Goal: Transaction & Acquisition: Obtain resource

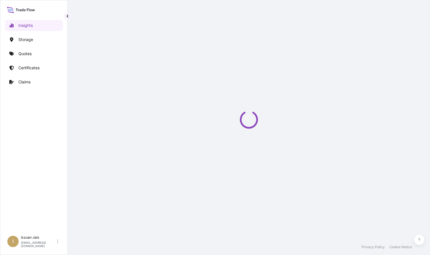
select select "2025"
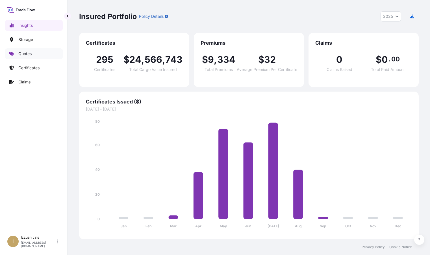
click at [31, 51] on p "Quotes" at bounding box center [24, 54] width 13 height 6
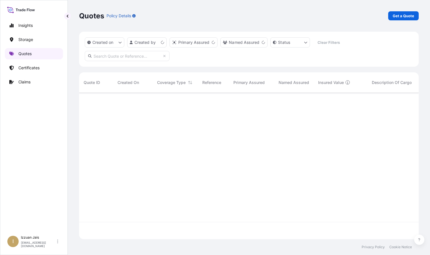
scroll to position [145, 335]
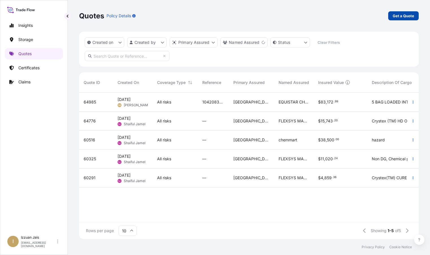
click at [408, 16] on p "Get a Quote" at bounding box center [403, 16] width 21 height 6
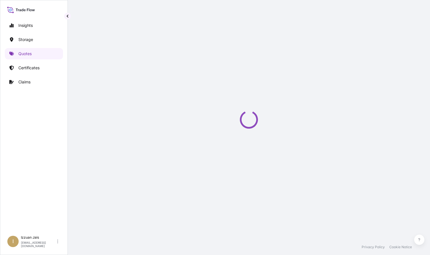
scroll to position [9, 0]
select select "Water"
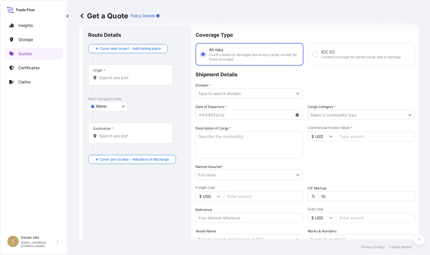
click at [140, 198] on div "Route Details Cover door to port - Add loading place Place of loading Road / [G…" at bounding box center [136, 156] width 97 height 249
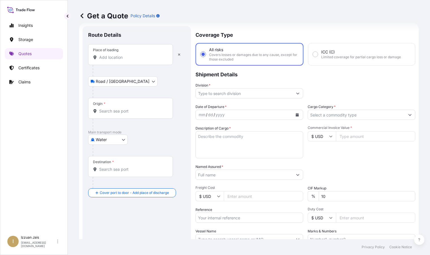
click at [153, 55] on input "Place of loading" at bounding box center [132, 58] width 67 height 6
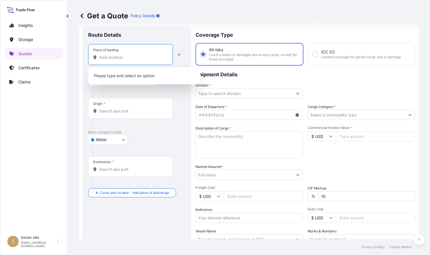
paste input "[GEOGRAPHIC_DATA], [GEOGRAPHIC_DATA]"
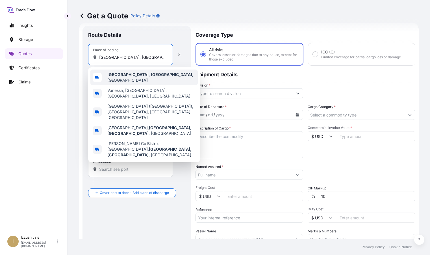
click at [140, 76] on span "[GEOGRAPHIC_DATA], [GEOGRAPHIC_DATA] , [GEOGRAPHIC_DATA]" at bounding box center [151, 77] width 88 height 11
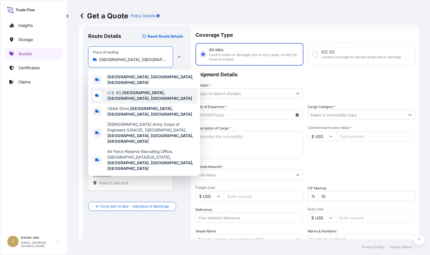
click at [127, 94] on span "U.S. 60, [GEOGRAPHIC_DATA], [GEOGRAPHIC_DATA], [GEOGRAPHIC_DATA]" at bounding box center [151, 95] width 88 height 11
type input "U.S. 60, [GEOGRAPHIC_DATA], [GEOGRAPHIC_DATA], [GEOGRAPHIC_DATA]"
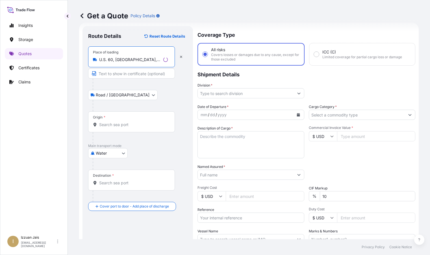
click at [127, 94] on body "5 options available. Insights Storage Quotes Certificates Claims I Izzuan Jais …" at bounding box center [215, 127] width 430 height 255
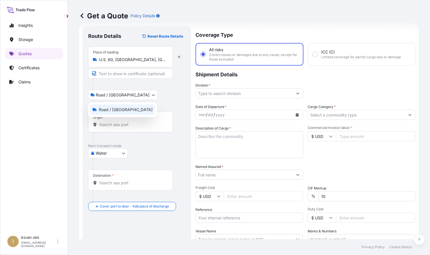
click at [116, 107] on span "Road / [GEOGRAPHIC_DATA]" at bounding box center [126, 110] width 54 height 6
click at [124, 94] on body "5 options available. Insights Storage Quotes Certificates Claims I Izzuan Jais …" at bounding box center [215, 127] width 430 height 255
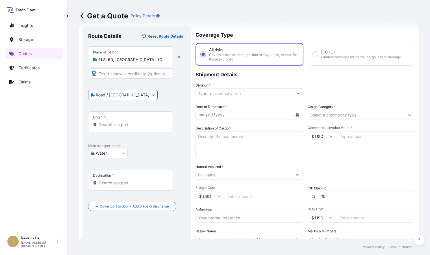
click at [119, 121] on div "Origin *" at bounding box center [130, 121] width 85 height 21
click at [119, 122] on input "Origin *" at bounding box center [132, 125] width 67 height 6
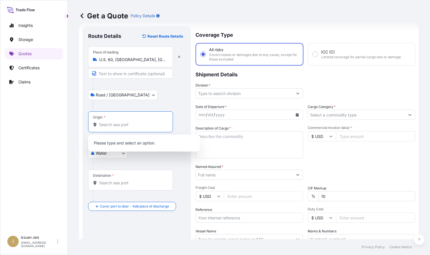
paste input "[GEOGRAPHIC_DATA]"
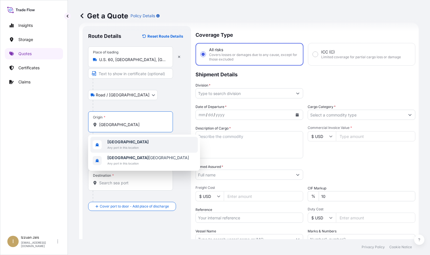
click at [120, 144] on b "[GEOGRAPHIC_DATA]" at bounding box center [127, 141] width 41 height 5
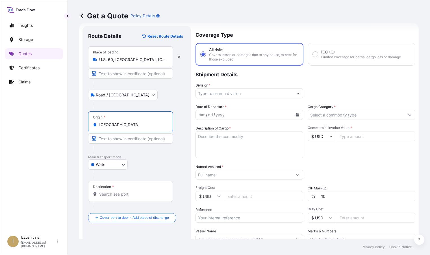
scroll to position [37, 0]
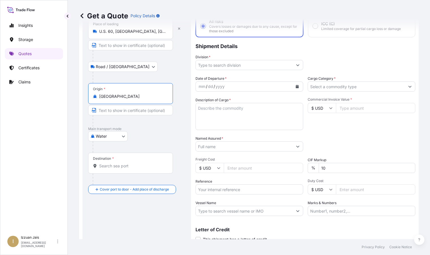
type input "[GEOGRAPHIC_DATA]"
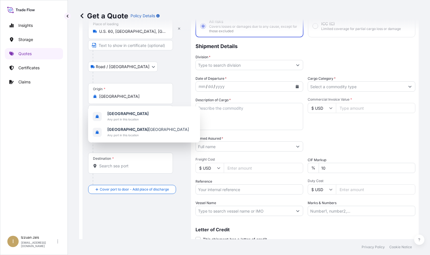
click at [35, 124] on div "Insights Storage Quotes Certificates Claims" at bounding box center [34, 124] width 58 height 218
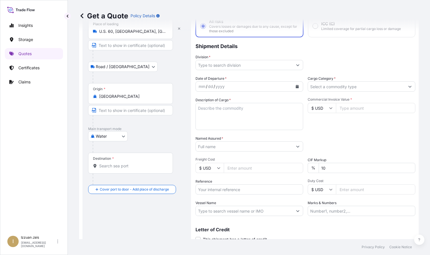
click at [111, 163] on input "Destination *" at bounding box center [132, 166] width 67 height 6
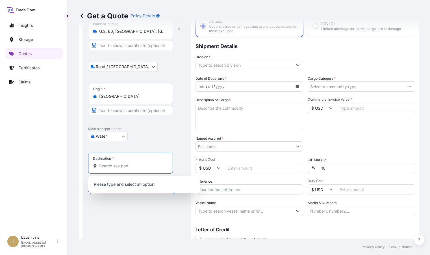
paste input "JEBEL [PERSON_NAME]"
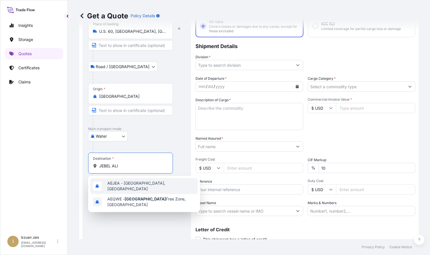
click at [142, 185] on span "AEJEA - [GEOGRAPHIC_DATA], [GEOGRAPHIC_DATA]" at bounding box center [151, 185] width 88 height 11
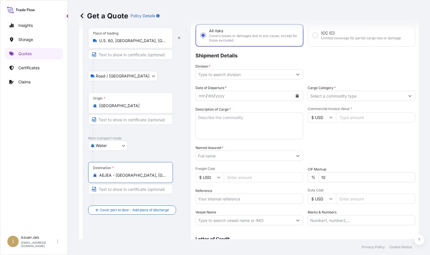
scroll to position [28, 0]
type input "AEJEA - [GEOGRAPHIC_DATA], [GEOGRAPHIC_DATA]"
drag, startPoint x: 255, startPoint y: 62, endPoint x: 314, endPoint y: 72, distance: 60.2
click at [255, 62] on p "Shipment Details" at bounding box center [306, 54] width 220 height 17
click at [298, 76] on button "Show suggestions" at bounding box center [298, 74] width 10 height 10
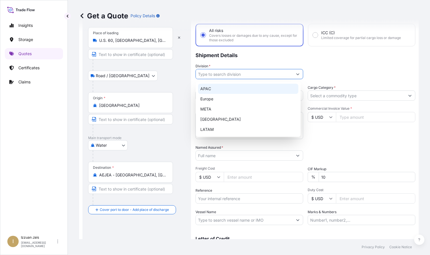
click at [229, 87] on div "APAC" at bounding box center [248, 89] width 100 height 10
type input "APAC"
click at [224, 88] on div "APAC" at bounding box center [248, 89] width 100 height 10
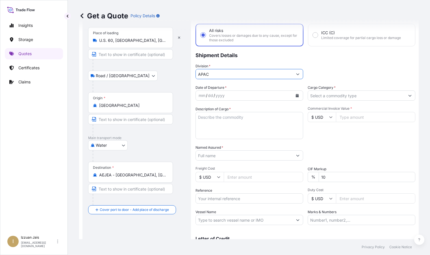
click at [224, 98] on div "yyyy" at bounding box center [220, 95] width 10 height 7
click at [296, 95] on icon "Calendar" at bounding box center [297, 95] width 3 height 3
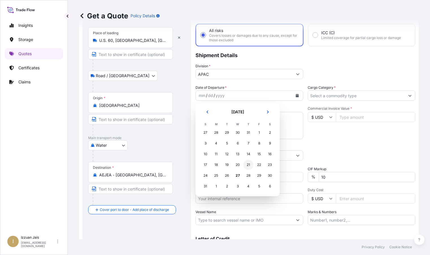
click at [249, 166] on div "21" at bounding box center [248, 165] width 10 height 10
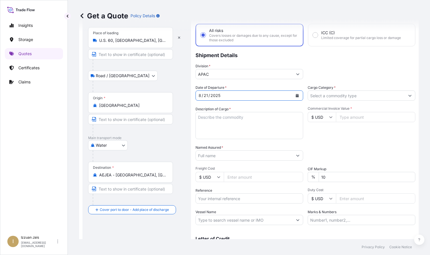
scroll to position [57, 0]
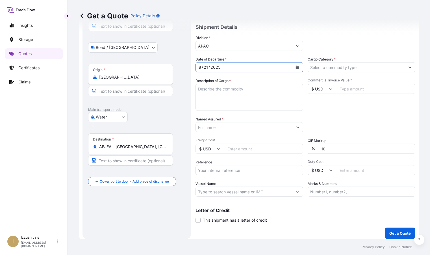
click at [408, 66] on icon "Show suggestions" at bounding box center [409, 67] width 3 height 3
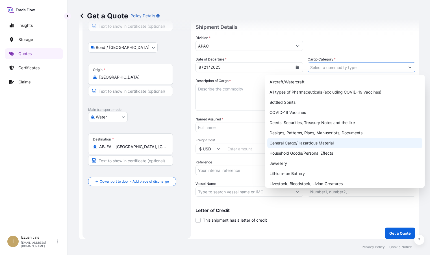
click at [285, 144] on div "General Cargo/Hazardous Material" at bounding box center [344, 143] width 155 height 10
type input "General Cargo/Hazardous Material"
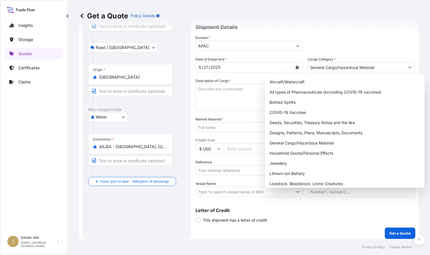
click at [376, 50] on div "Division * APAC" at bounding box center [306, 43] width 220 height 16
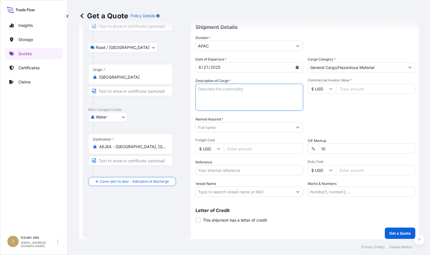
click at [209, 95] on textarea "Description of Cargo *" at bounding box center [250, 97] width 108 height 27
paste textarea "CHEMICAL COMPOUNDS NOS (HAZARDOUS)-HAZ"
type textarea "1X20'ST CONTAINER 582 CARTONS CHEMICAL COMPOUNDS"
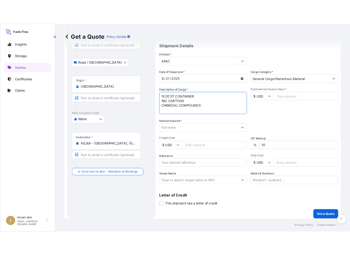
scroll to position [60, 0]
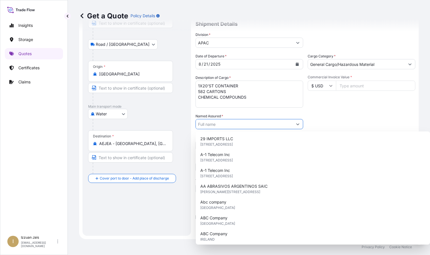
click at [267, 123] on input "Named Assured *" at bounding box center [244, 124] width 97 height 10
paste input "ECOLAB PRODUCTION LLC"
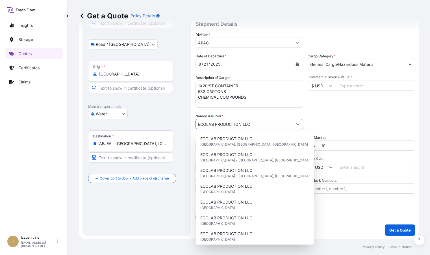
type input "ECOLAB PRODUCTION LLC"
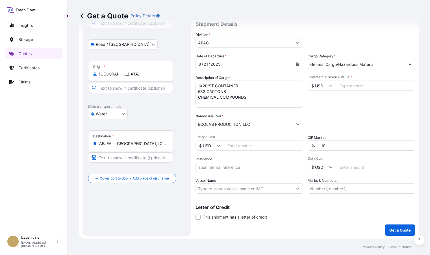
click at [366, 99] on div "Commercial Invoice Value * $ USD" at bounding box center [362, 91] width 108 height 33
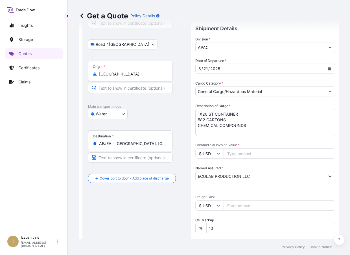
click at [244, 153] on input "Commercial Invoice Value *" at bounding box center [280, 153] width 112 height 10
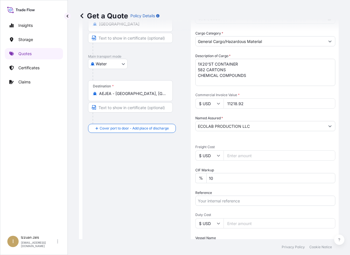
scroll to position [116, 0]
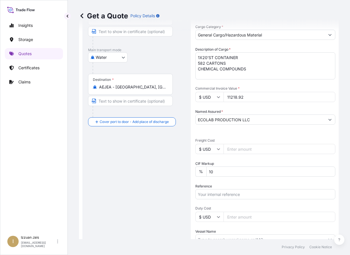
type input "11218.92"
click at [231, 149] on input "Freight Cost" at bounding box center [280, 149] width 112 height 10
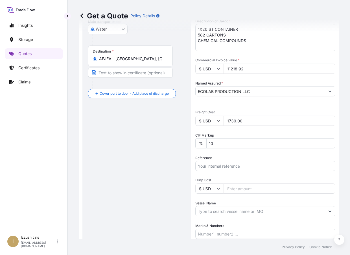
scroll to position [173, 0]
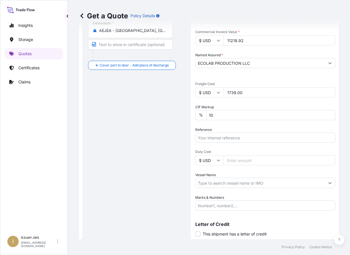
type input "1739.00"
drag, startPoint x: 224, startPoint y: 138, endPoint x: 222, endPoint y: 160, distance: 21.9
click at [224, 138] on input "Reference" at bounding box center [266, 138] width 140 height 10
paste input "US30220832288"
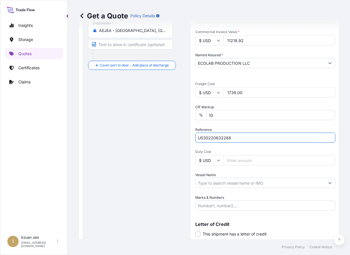
type input "US30220832288"
click at [235, 161] on input "Duty Cost" at bounding box center [280, 160] width 112 height 10
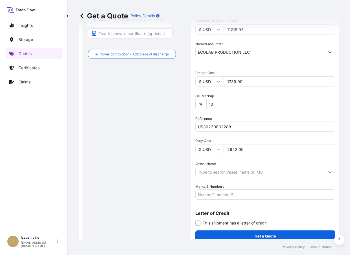
scroll to position [190, 0]
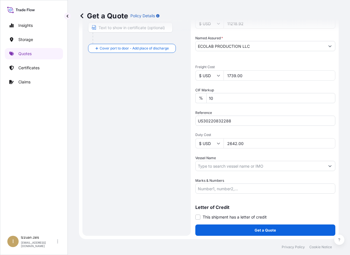
type input "2642.00"
click at [212, 167] on input "Vessel Name" at bounding box center [260, 166] width 129 height 10
paste input "CYPRESS"
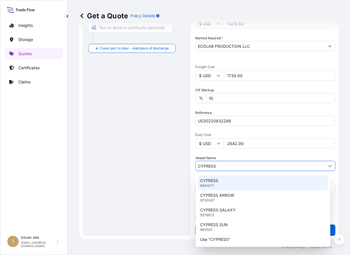
click at [235, 179] on div "CYPRESS 9461477" at bounding box center [263, 182] width 130 height 15
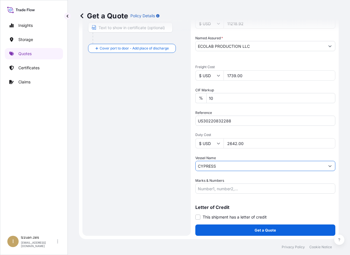
type input "CYPRESS"
click at [207, 188] on input "Marks & Numbers" at bounding box center [266, 188] width 140 height 10
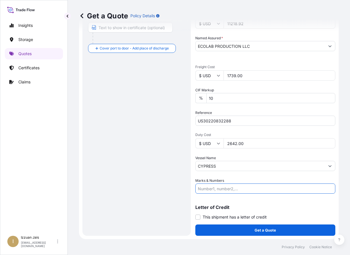
paste input "TCLU7489972 0513096"
type input "TCLU7489972 0513096"
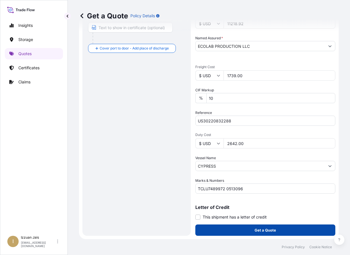
click at [260, 231] on p "Get a Quote" at bounding box center [265, 230] width 21 height 6
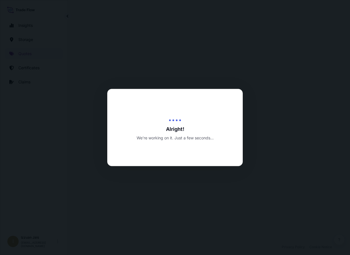
select select "Road / [GEOGRAPHIC_DATA]"
select select "Water"
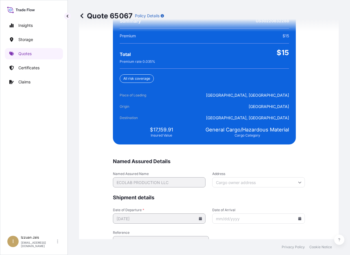
scroll to position [1351, 0]
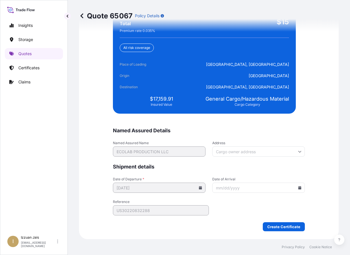
click at [224, 213] on form "Named Assured Details Named Assured Name ECOLAB PRODUCTION LLC Address Shipment…" at bounding box center [209, 179] width 192 height 104
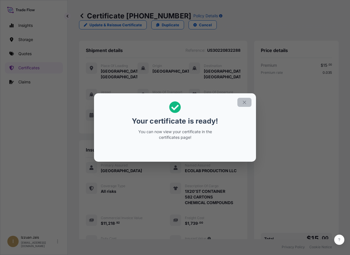
click at [245, 102] on icon "button" at bounding box center [244, 102] width 5 height 5
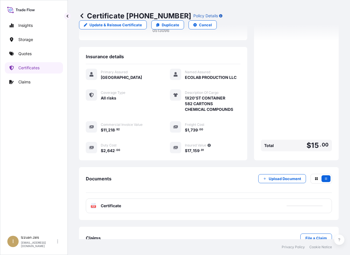
scroll to position [109, 0]
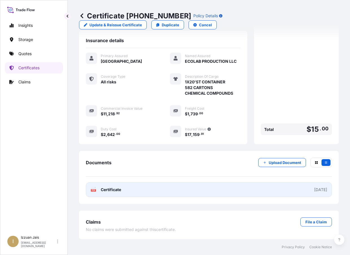
click at [95, 190] on text "PDF" at bounding box center [94, 190] width 4 height 2
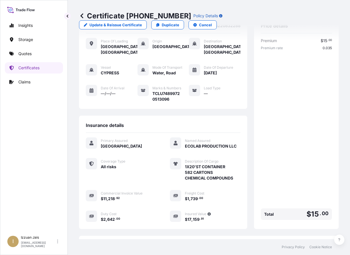
scroll to position [0, 0]
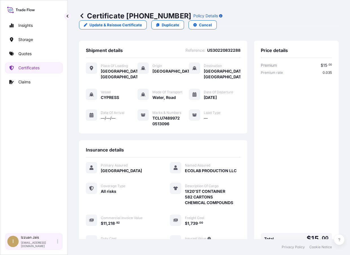
click at [55, 241] on div "[PERSON_NAME] [EMAIL_ADDRESS][DOMAIN_NAME]" at bounding box center [41, 241] width 40 height 12
